Goal: Find specific page/section: Find specific page/section

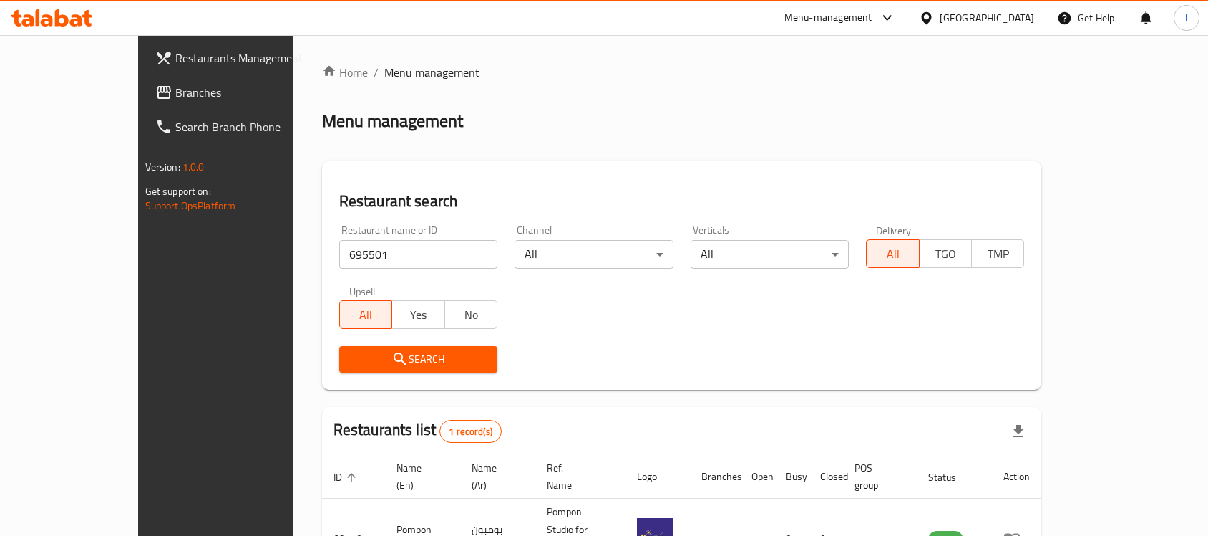
scroll to position [75, 0]
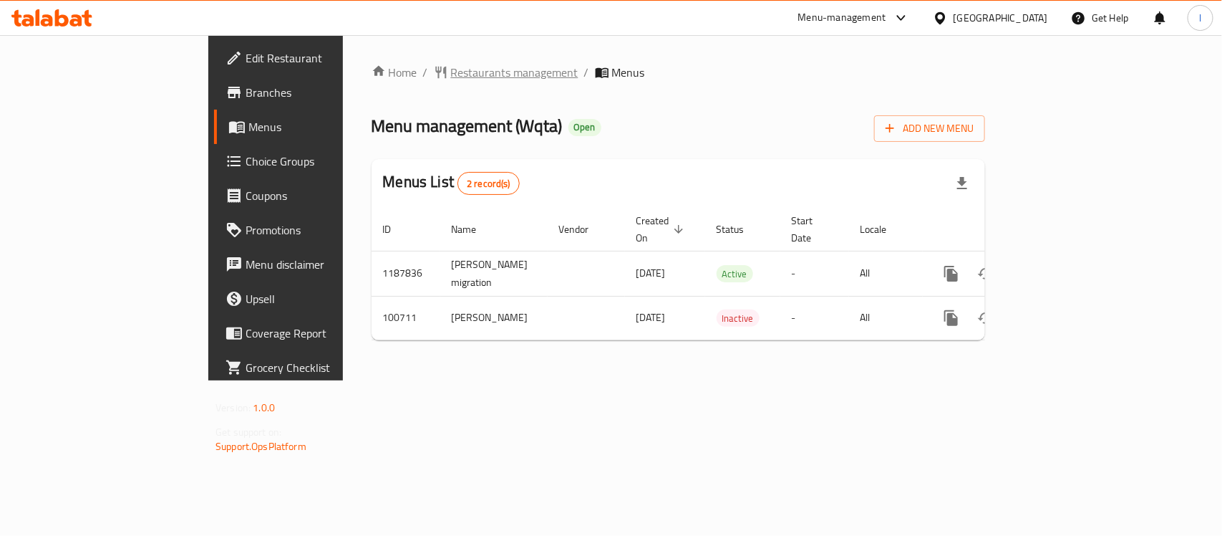
click at [451, 69] on span "Restaurants management" at bounding box center [514, 72] width 127 height 17
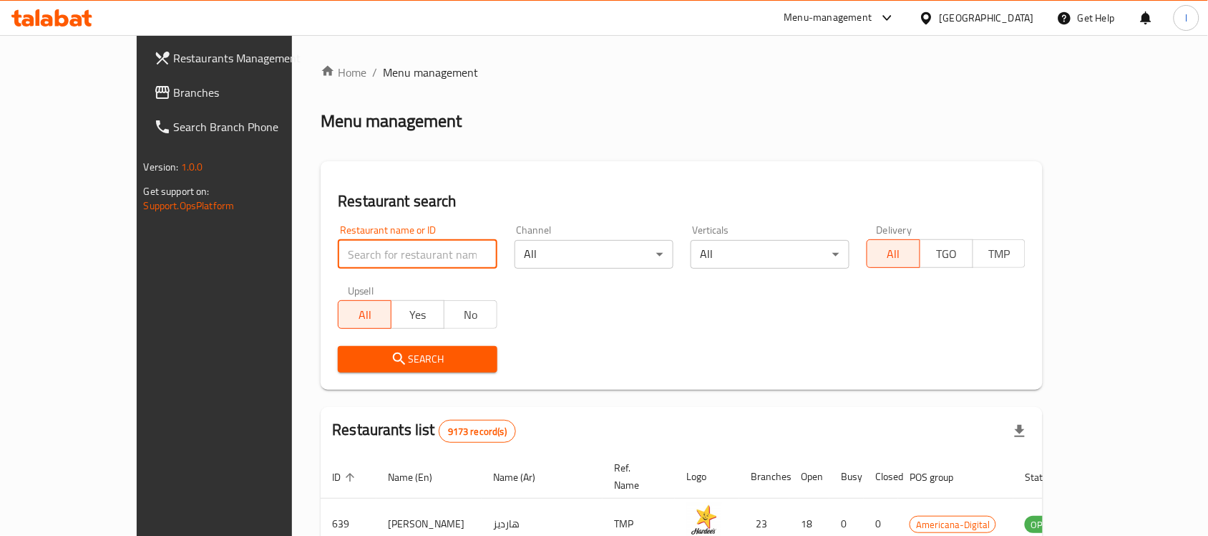
click at [354, 252] on input "search" at bounding box center [417, 254] width 159 height 29
paste input "602500"
type input "602500"
click button "Search" at bounding box center [417, 359] width 159 height 26
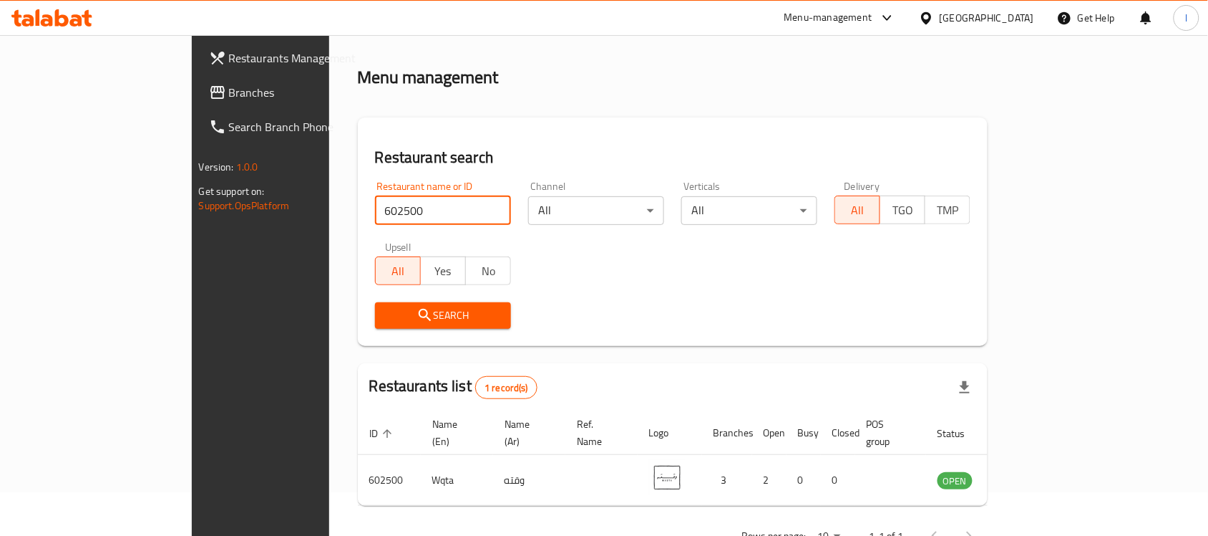
scroll to position [75, 0]
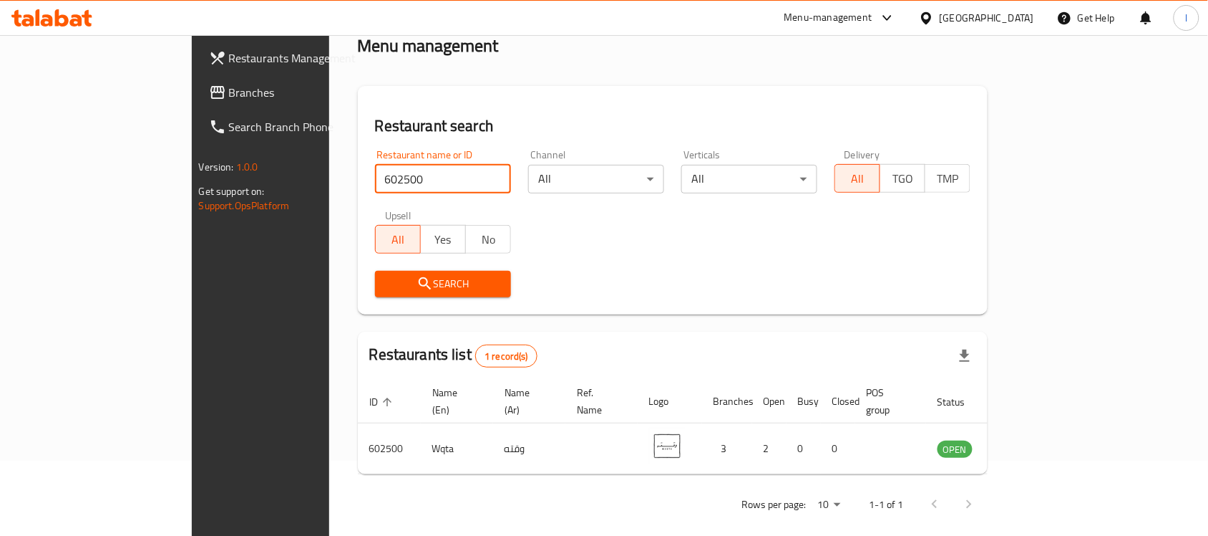
click at [229, 93] on span "Branches" at bounding box center [305, 92] width 153 height 17
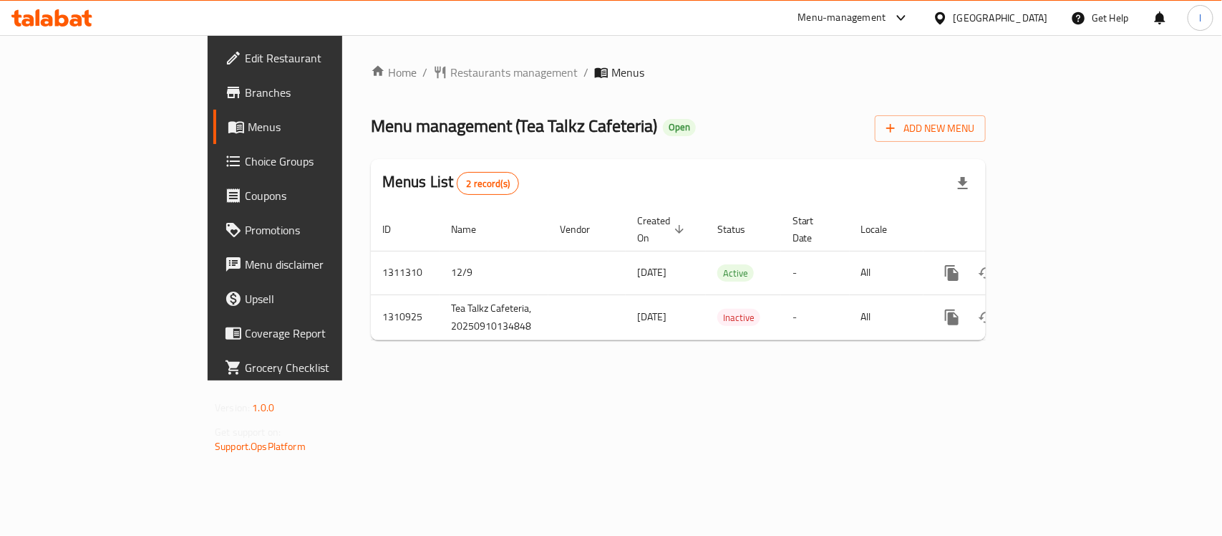
click at [425, 98] on div "Home / Restaurants management / Menus Menu management ( Tea Talkz Cafeteria ) O…" at bounding box center [678, 208] width 615 height 288
click at [248, 129] on span "Menus" at bounding box center [324, 126] width 152 height 17
click at [213, 77] on link "Branches" at bounding box center [312, 92] width 198 height 34
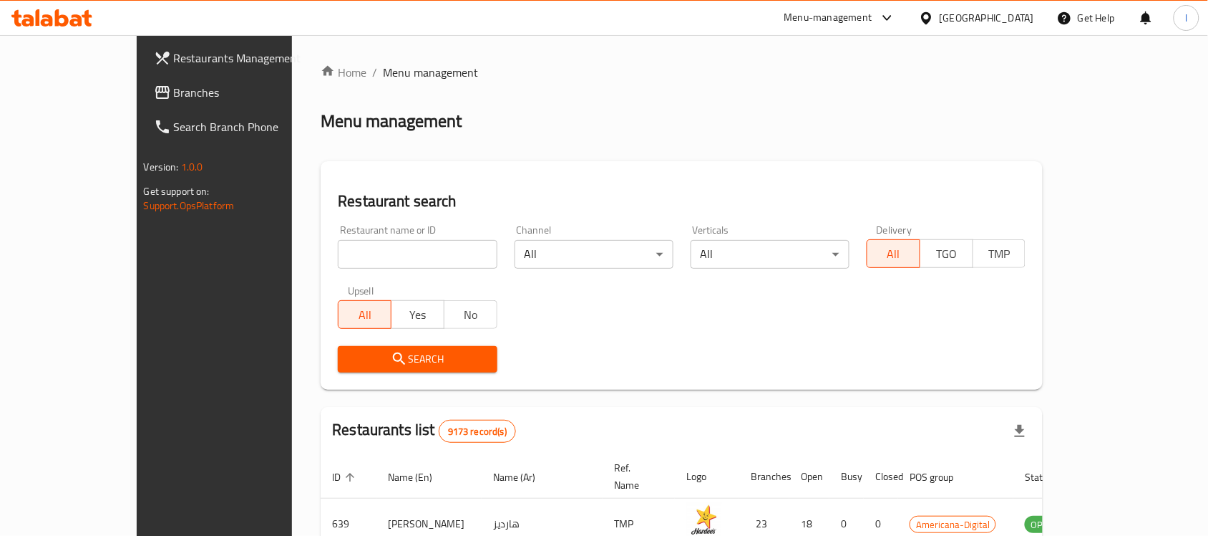
click at [174, 86] on span "Branches" at bounding box center [250, 92] width 153 height 17
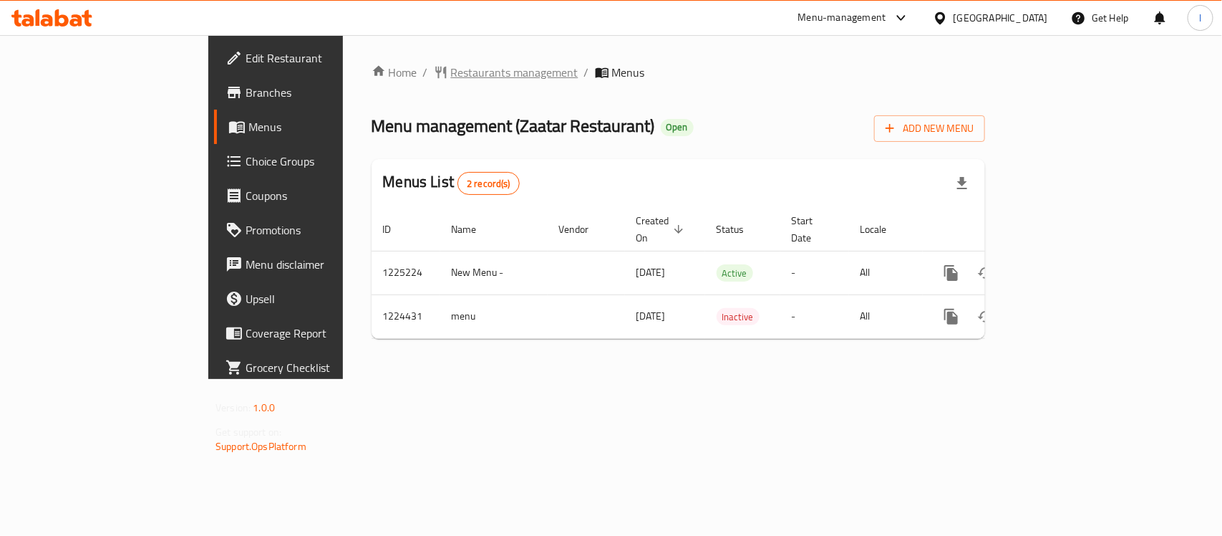
click at [451, 79] on span "Restaurants management" at bounding box center [514, 72] width 127 height 17
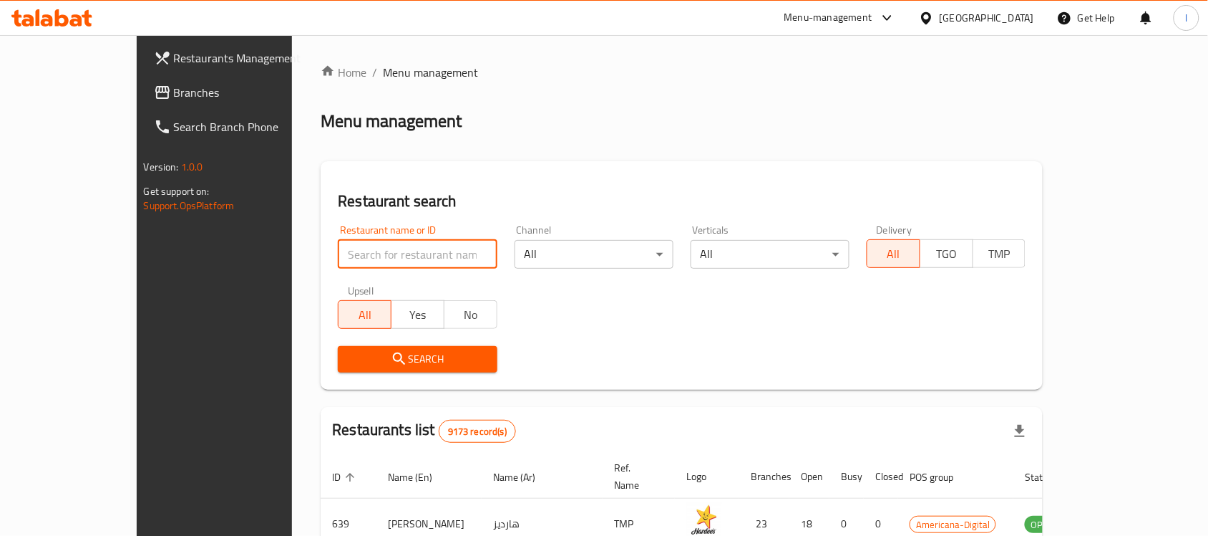
click at [340, 251] on input "search" at bounding box center [417, 254] width 159 height 29
paste input "674981"
type input "674981"
click button "Search" at bounding box center [417, 359] width 159 height 26
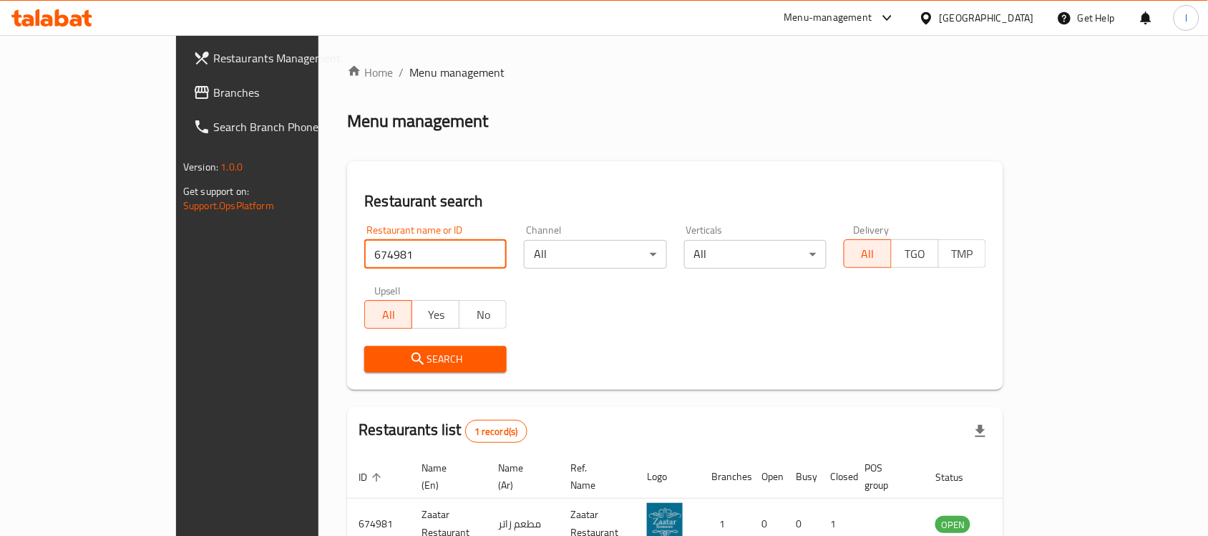
click at [213, 100] on span "Branches" at bounding box center [289, 92] width 153 height 17
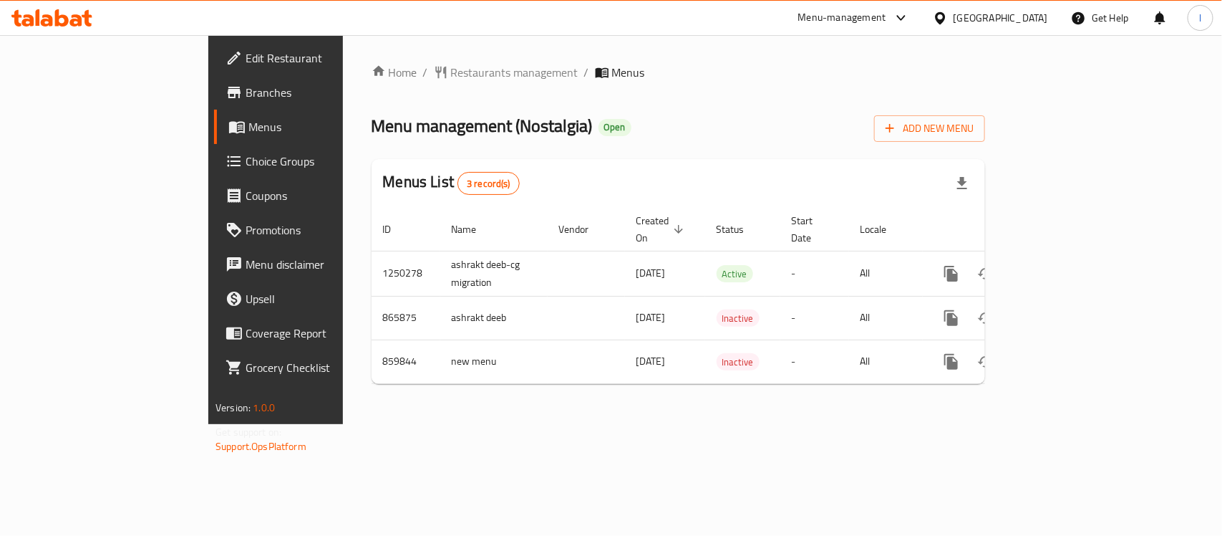
click at [451, 72] on span "Restaurants management" at bounding box center [514, 72] width 127 height 17
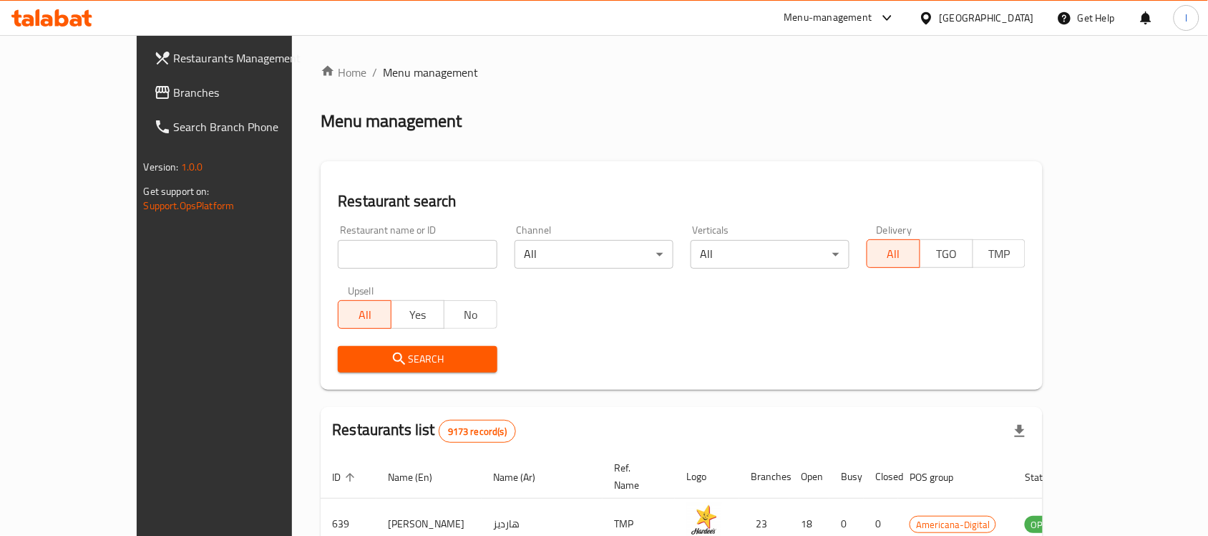
click at [387, 248] on input "search" at bounding box center [417, 254] width 159 height 29
paste input "656756"
type input "656756"
click button "Search" at bounding box center [417, 359] width 159 height 26
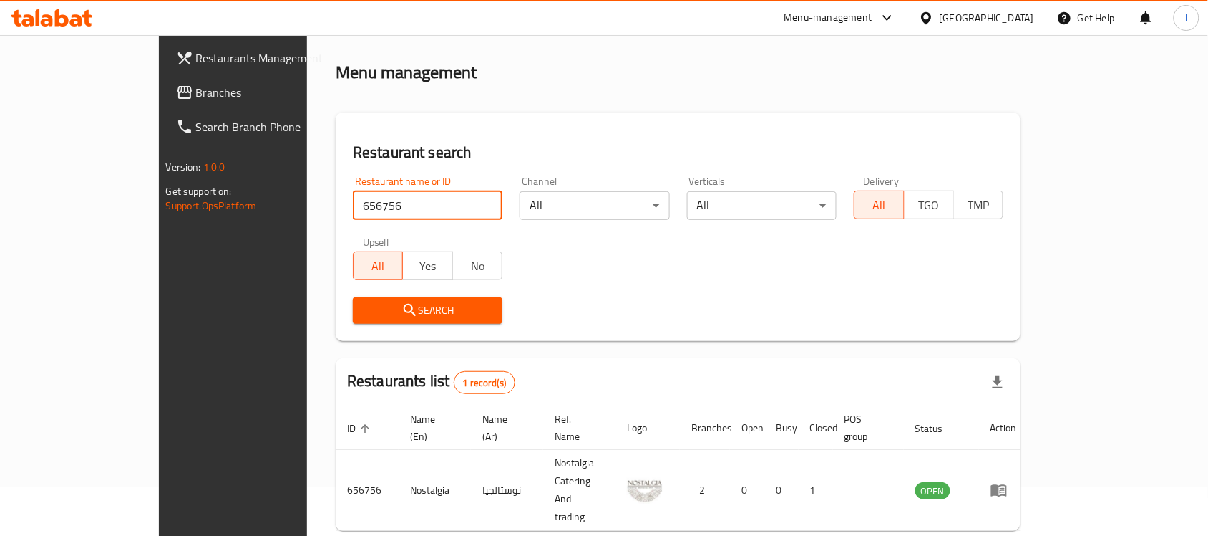
scroll to position [75, 0]
